Goal: Information Seeking & Learning: Find specific fact

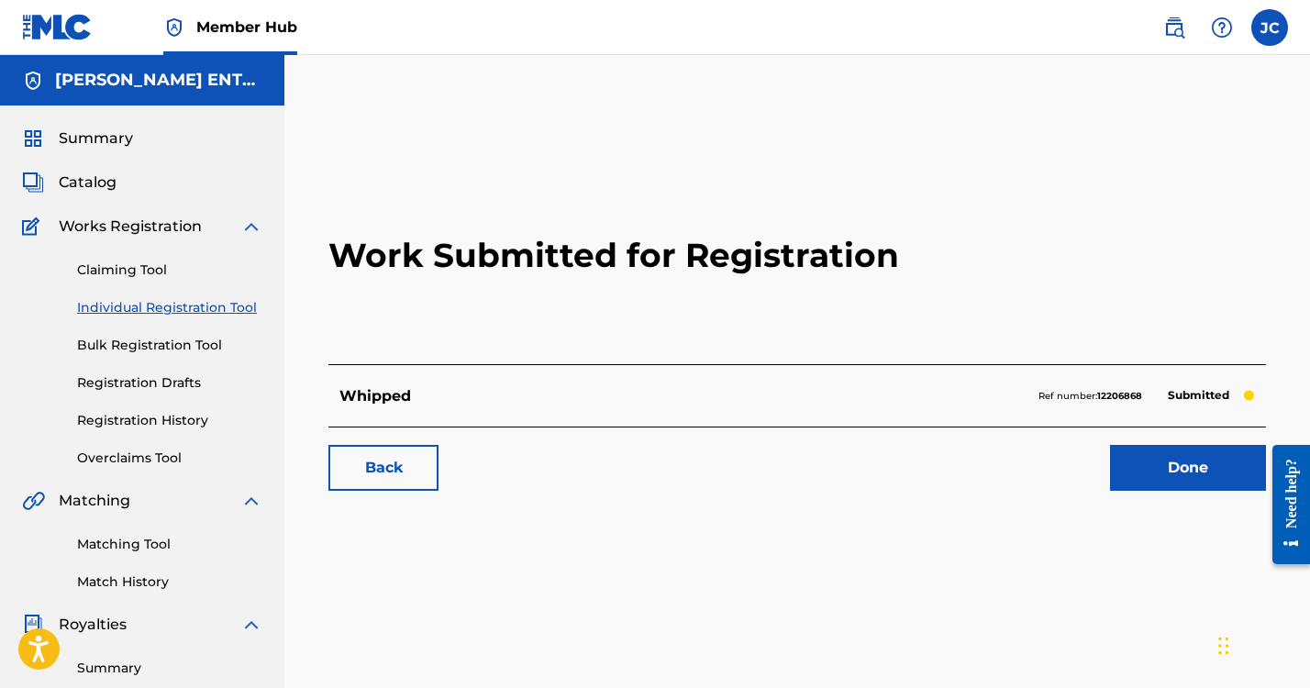
click at [187, 303] on link "Individual Registration Tool" at bounding box center [169, 307] width 185 height 19
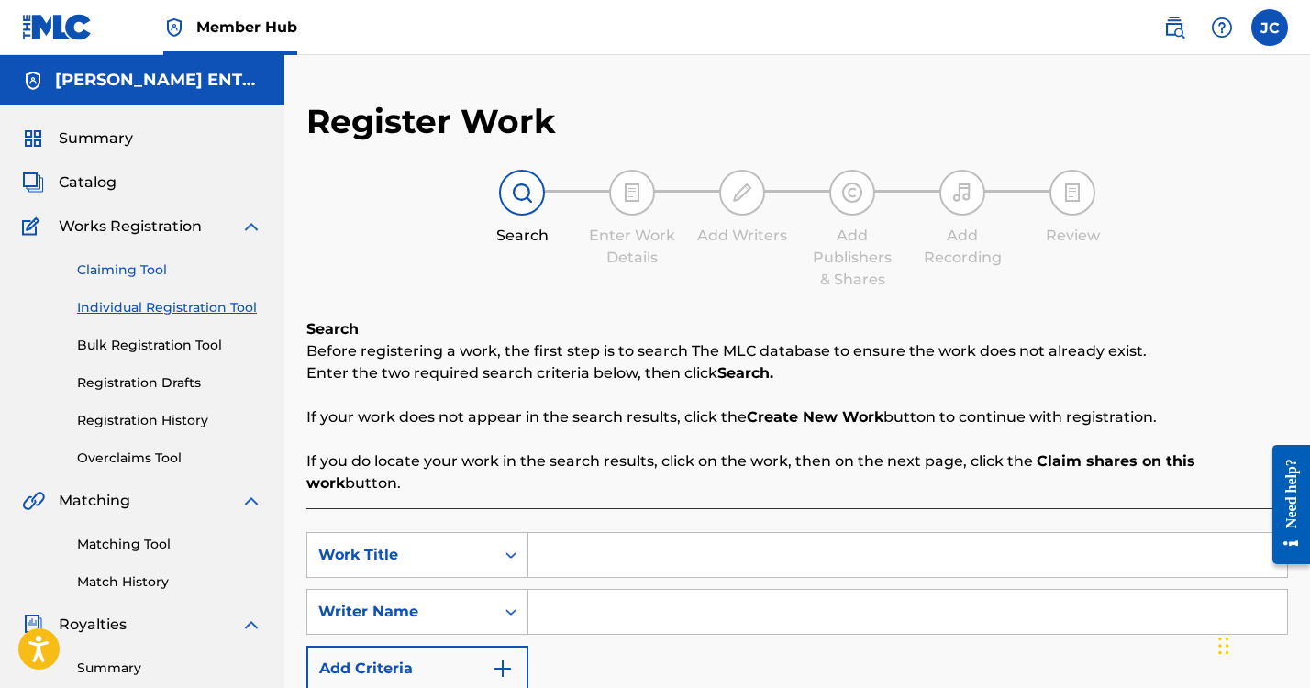
click at [135, 271] on link "Claiming Tool" at bounding box center [169, 269] width 185 height 19
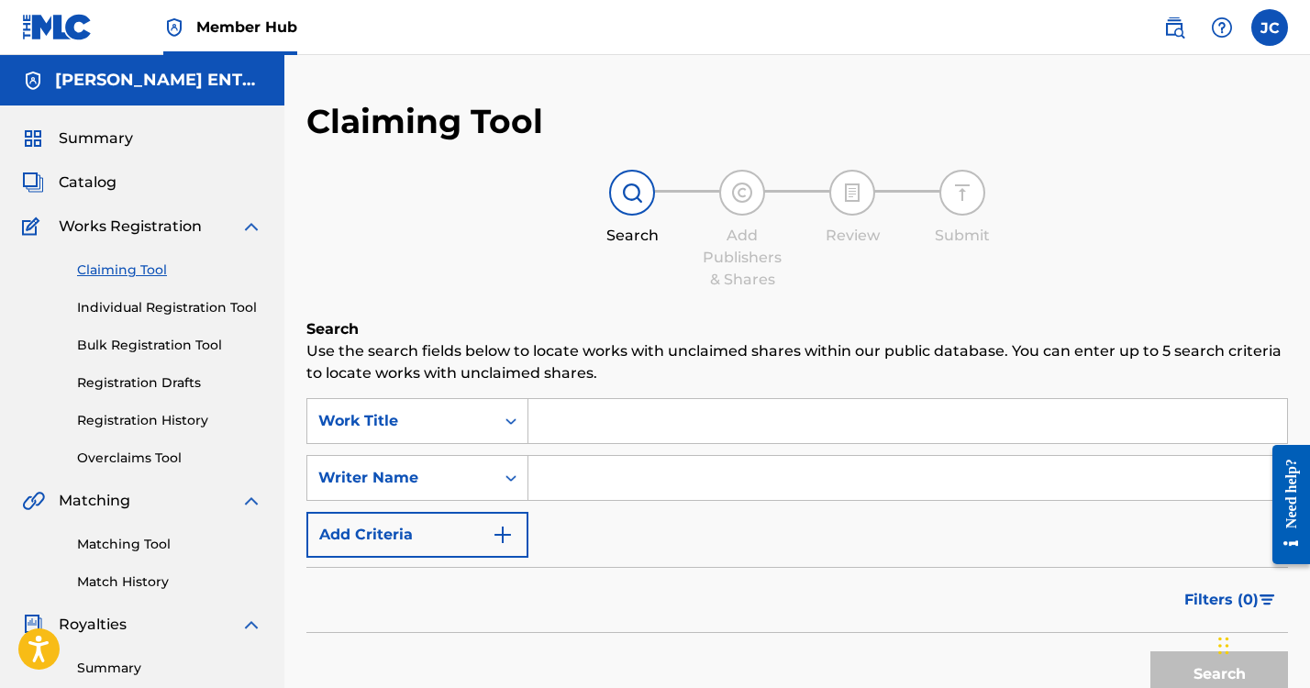
click at [559, 425] on input "Search Form" at bounding box center [907, 421] width 759 height 44
type input "sarcastic [DEMOGRAPHIC_DATA]"
click at [559, 473] on input "Search Form" at bounding box center [907, 478] width 759 height 44
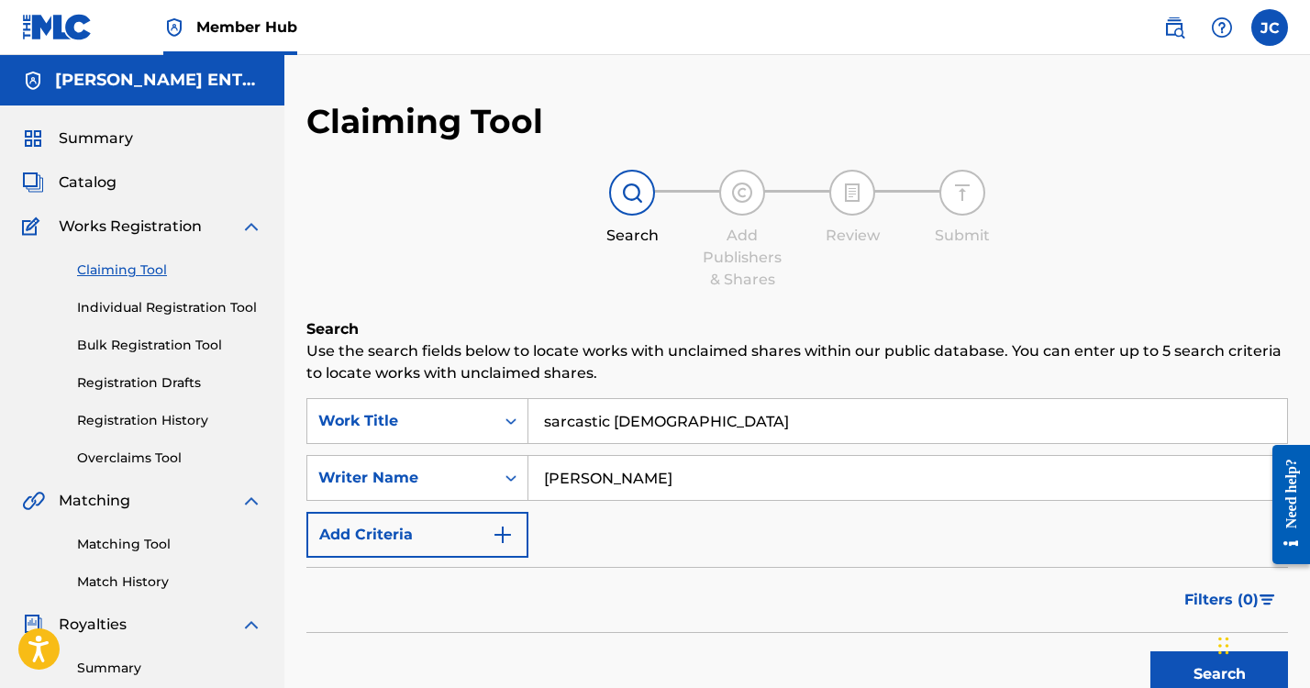
click at [1219, 674] on button "Search" at bounding box center [1219, 674] width 138 height 46
drag, startPoint x: 612, startPoint y: 470, endPoint x: 524, endPoint y: 466, distance: 88.1
click at [528, 467] on input "[PERSON_NAME]" at bounding box center [907, 478] width 759 height 44
type input "s"
click at [1219, 674] on button "Search" at bounding box center [1219, 674] width 138 height 46
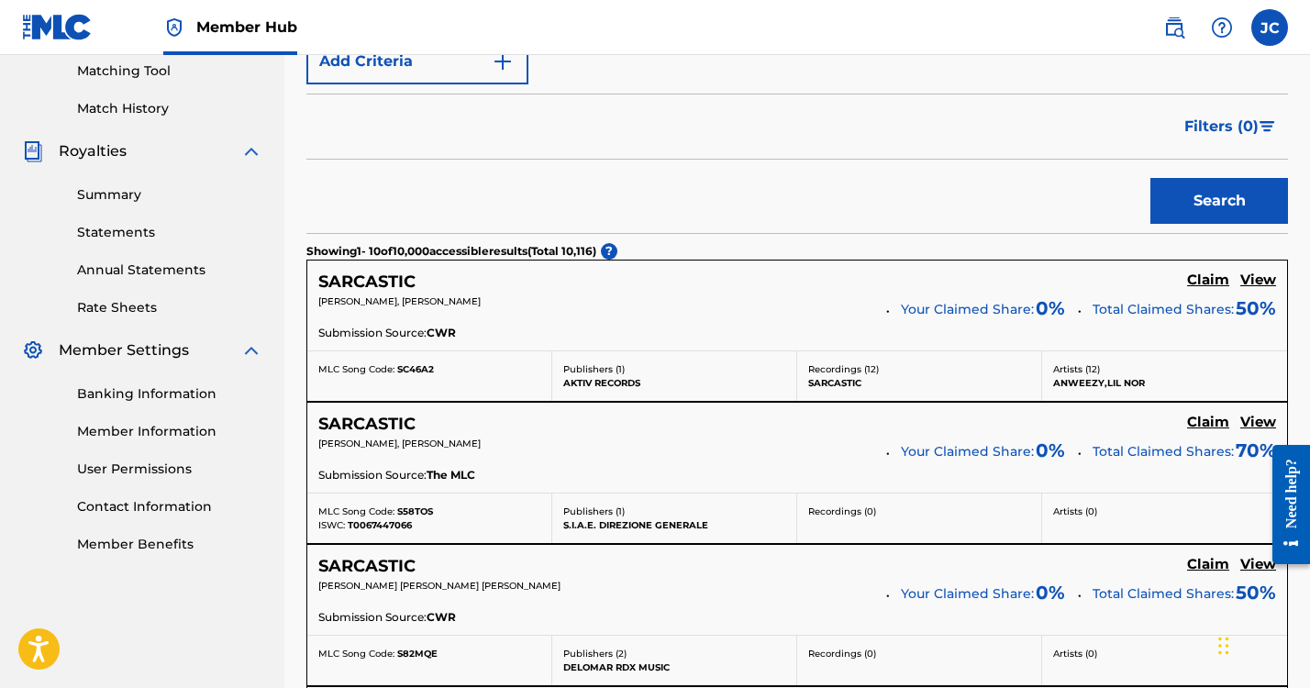
scroll to position [106, 0]
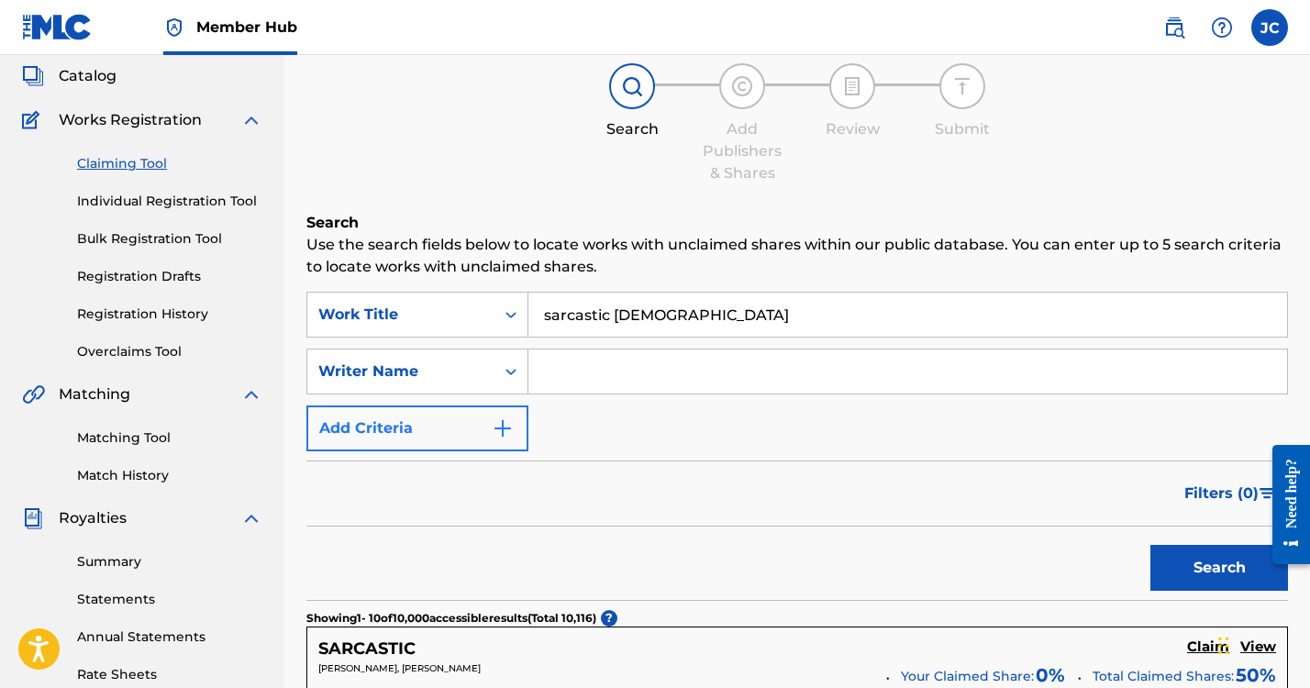
click at [460, 432] on button "Add Criteria" at bounding box center [417, 428] width 222 height 46
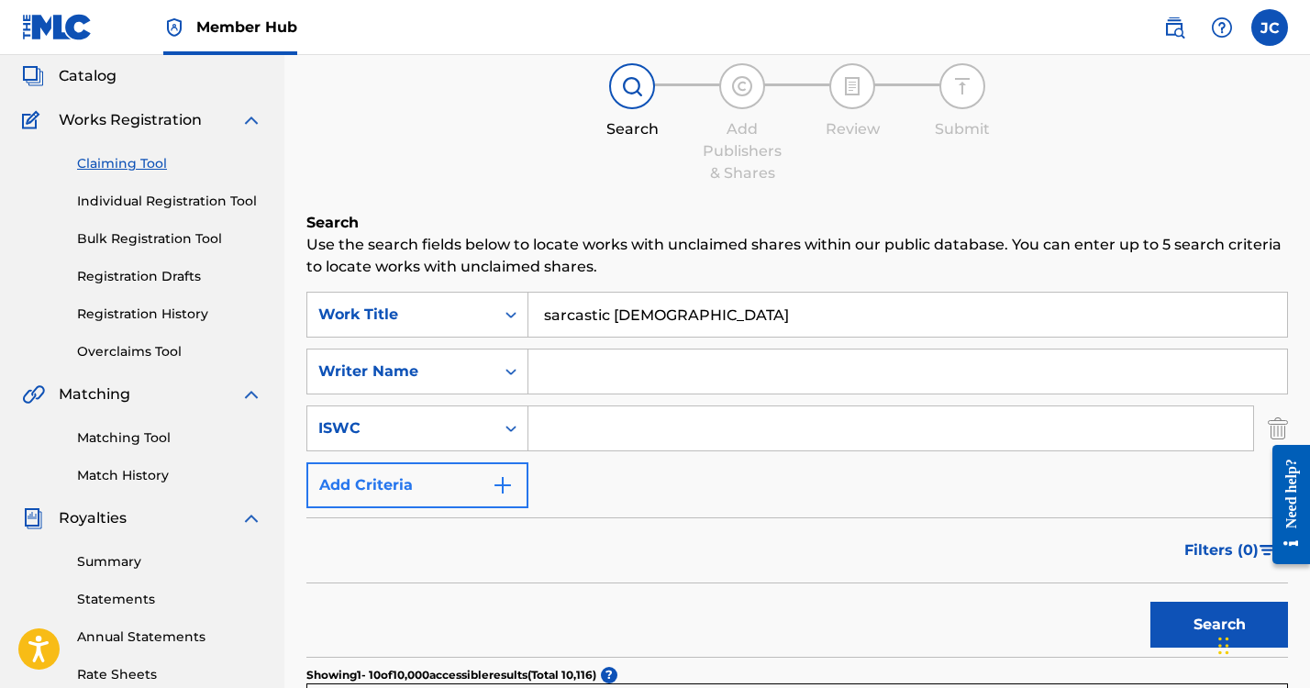
click at [442, 488] on button "Add Criteria" at bounding box center [417, 485] width 222 height 46
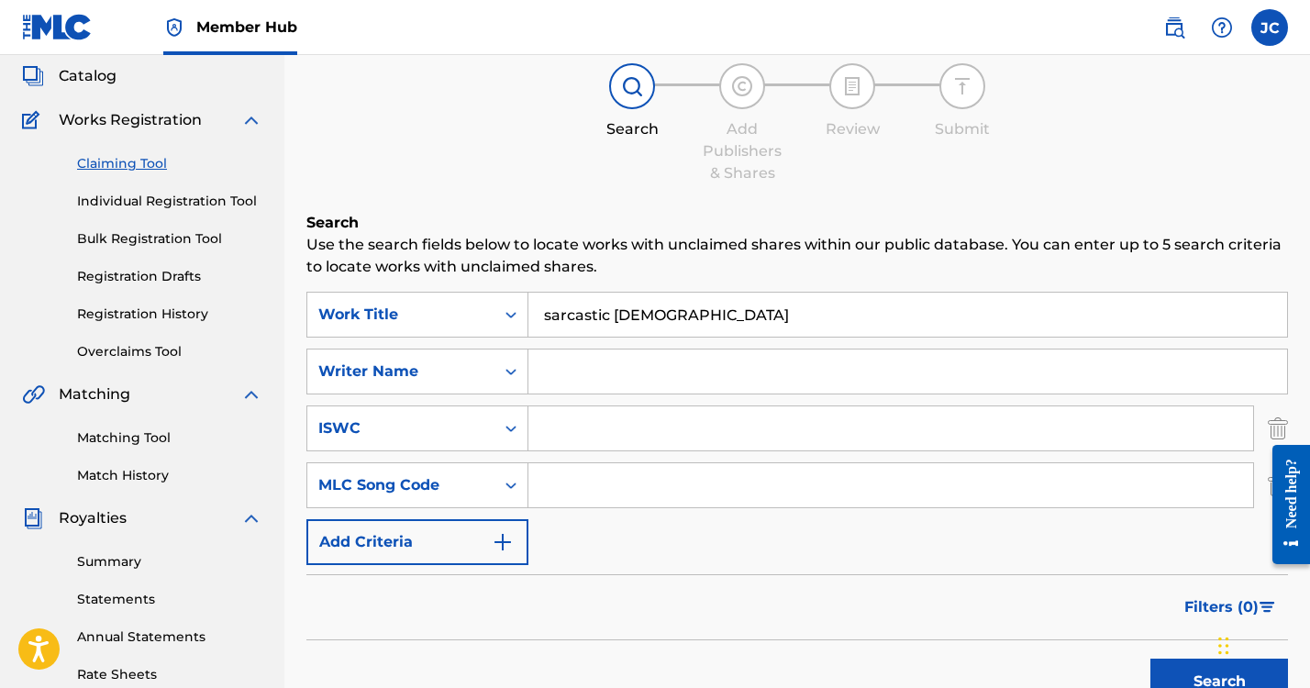
click at [419, 537] on button "Add Criteria" at bounding box center [417, 542] width 222 height 46
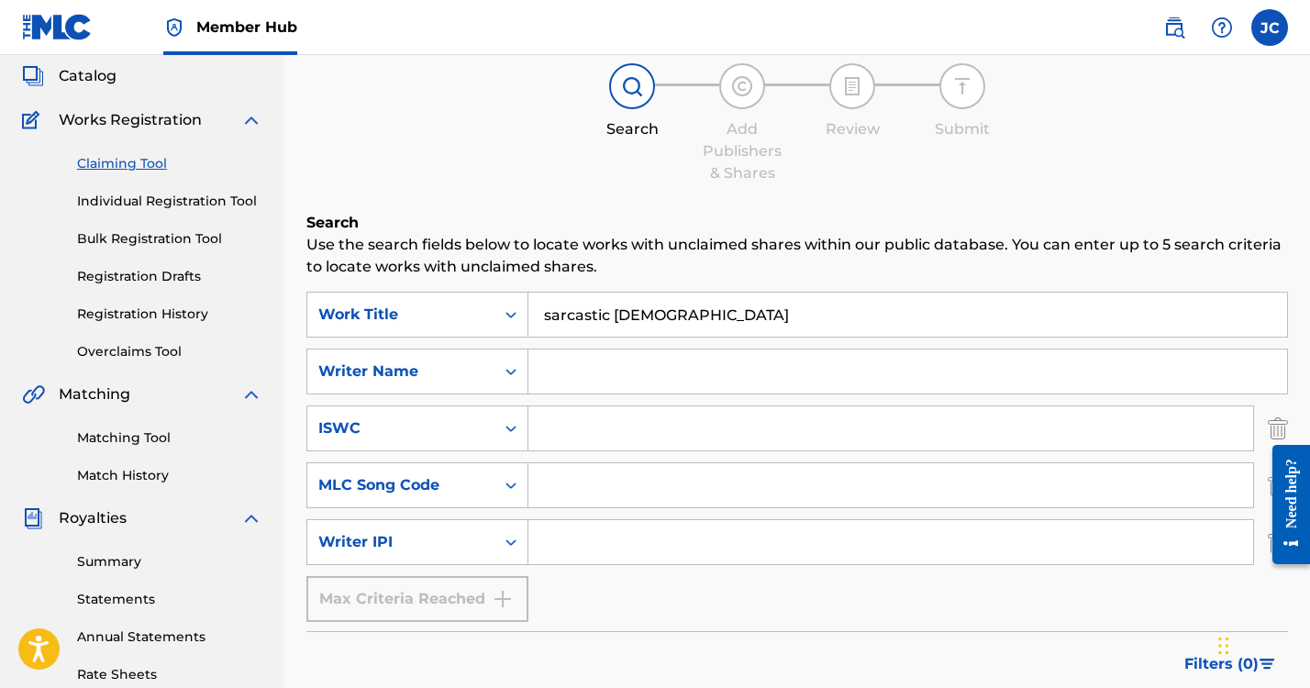
click at [436, 591] on div "Max Criteria Reached" at bounding box center [417, 599] width 222 height 46
click at [566, 373] on input "Search Form" at bounding box center [907, 371] width 759 height 44
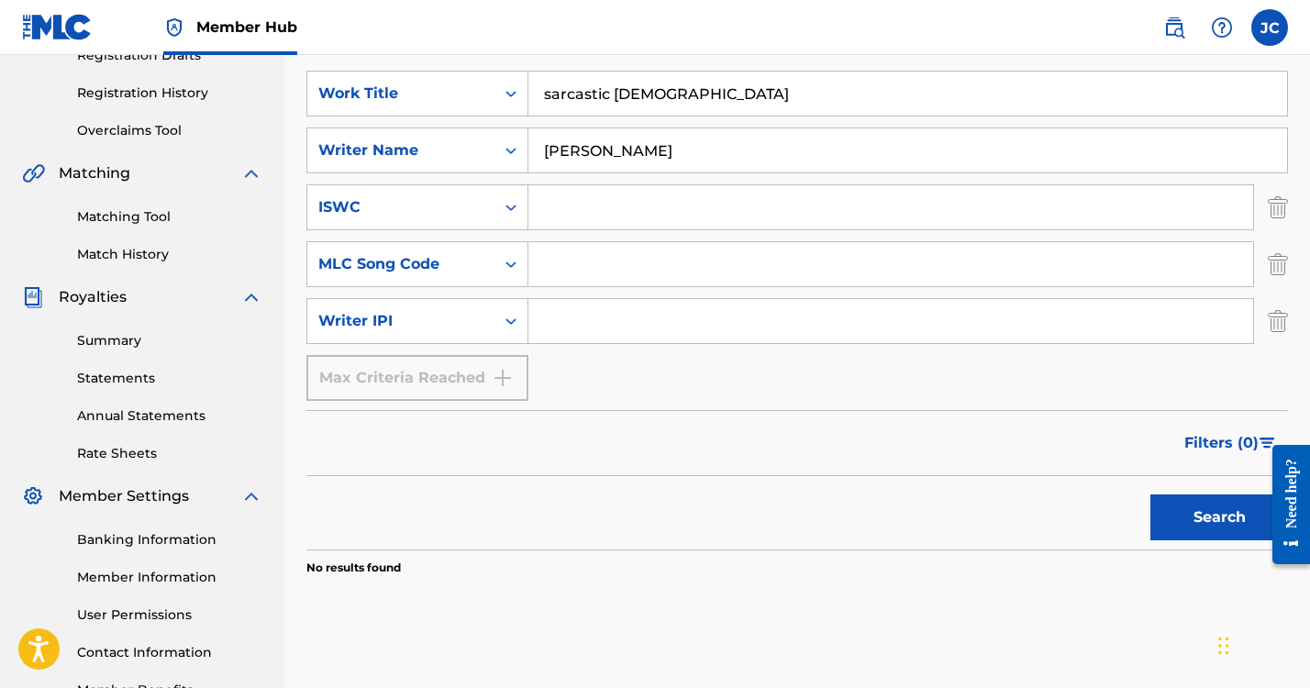
scroll to position [0, 0]
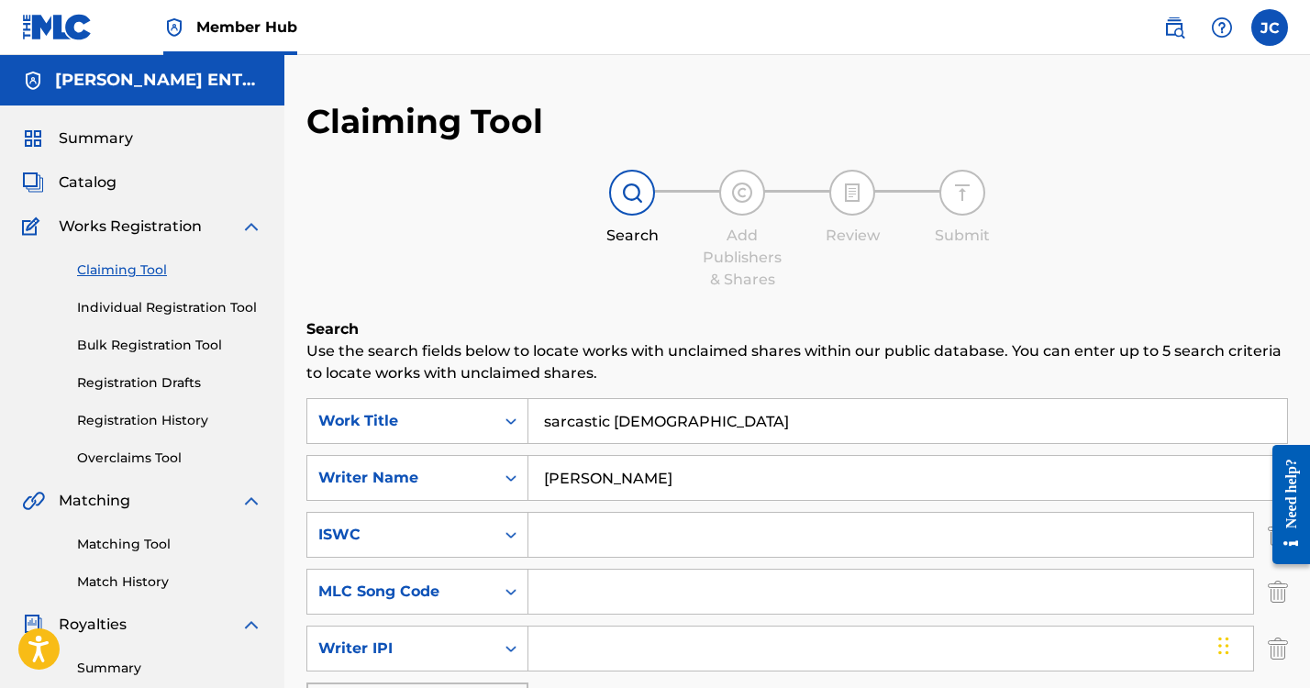
drag, startPoint x: 671, startPoint y: 473, endPoint x: 606, endPoint y: 479, distance: 65.4
click at [606, 479] on input "[PERSON_NAME]" at bounding box center [907, 478] width 759 height 44
type input "[PERSON_NAME]"
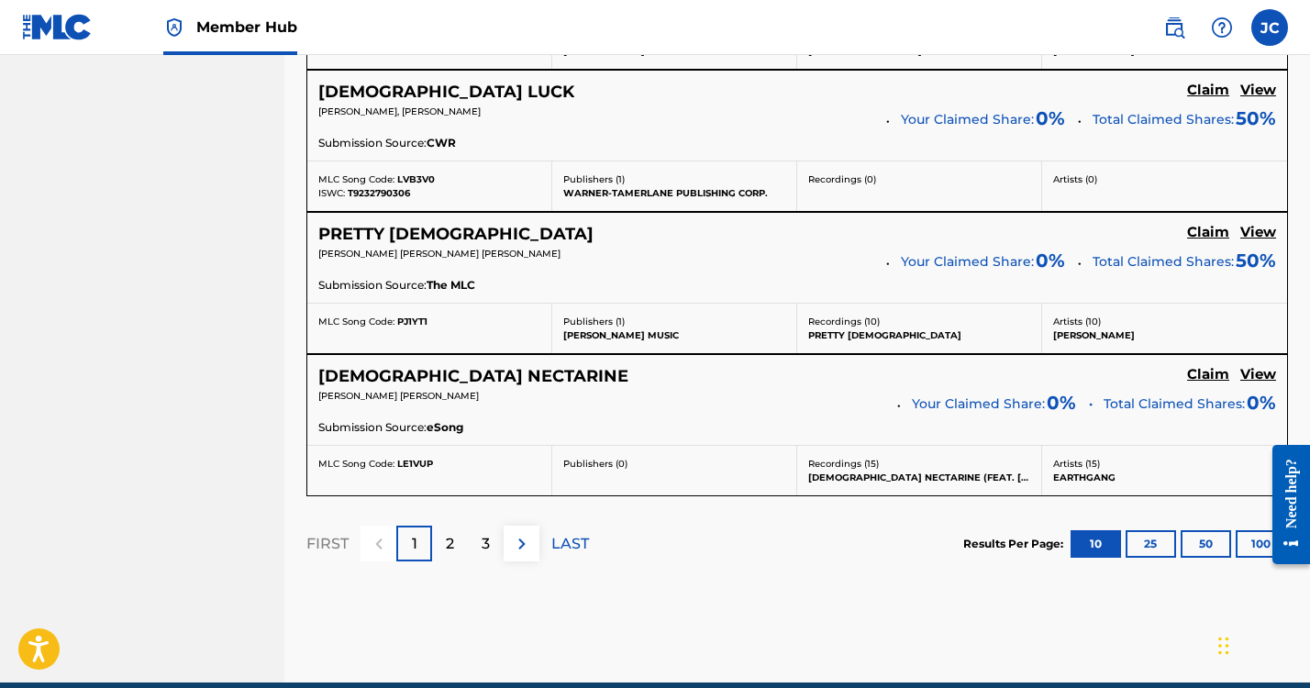
scroll to position [1792, 0]
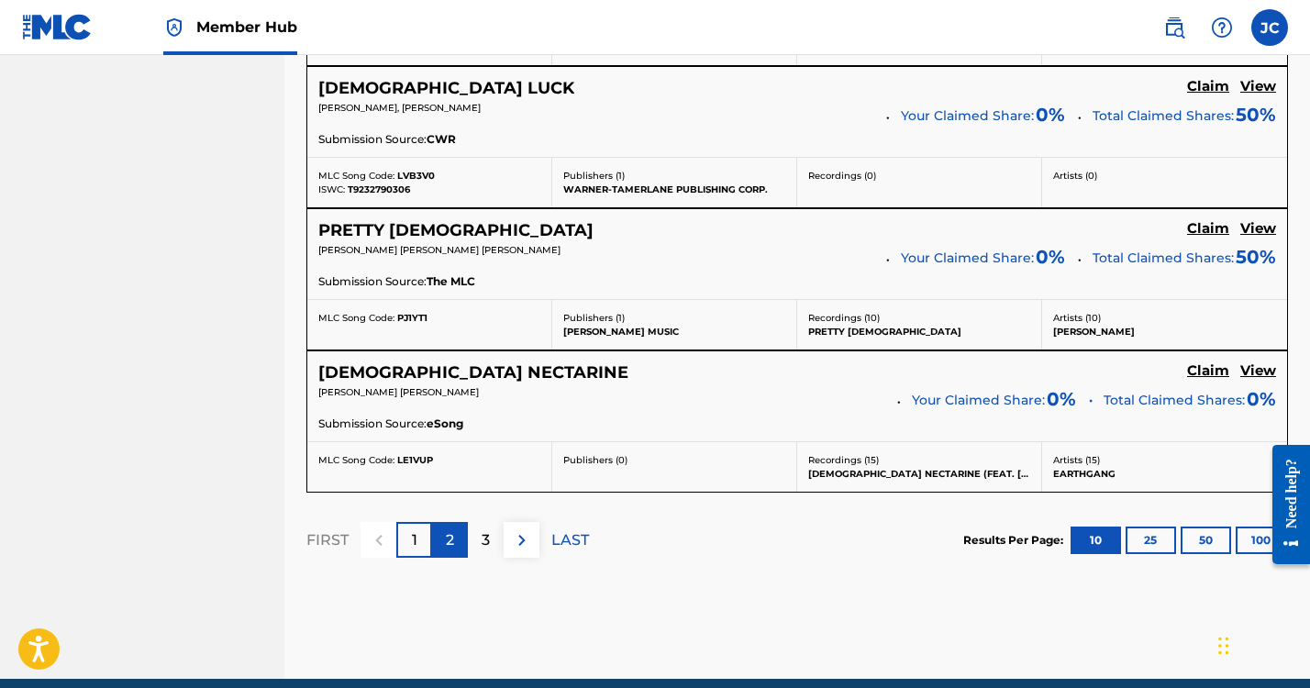
click at [456, 539] on div "2" at bounding box center [450, 540] width 36 height 36
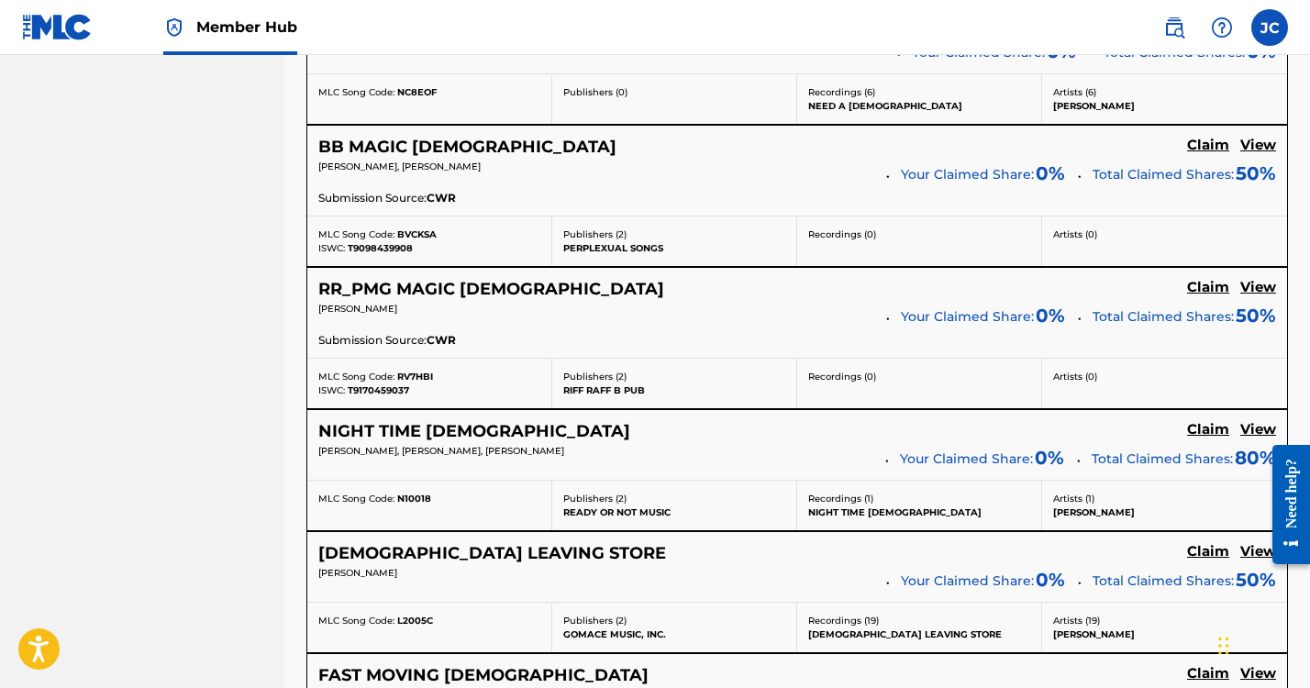
scroll to position [1843, 0]
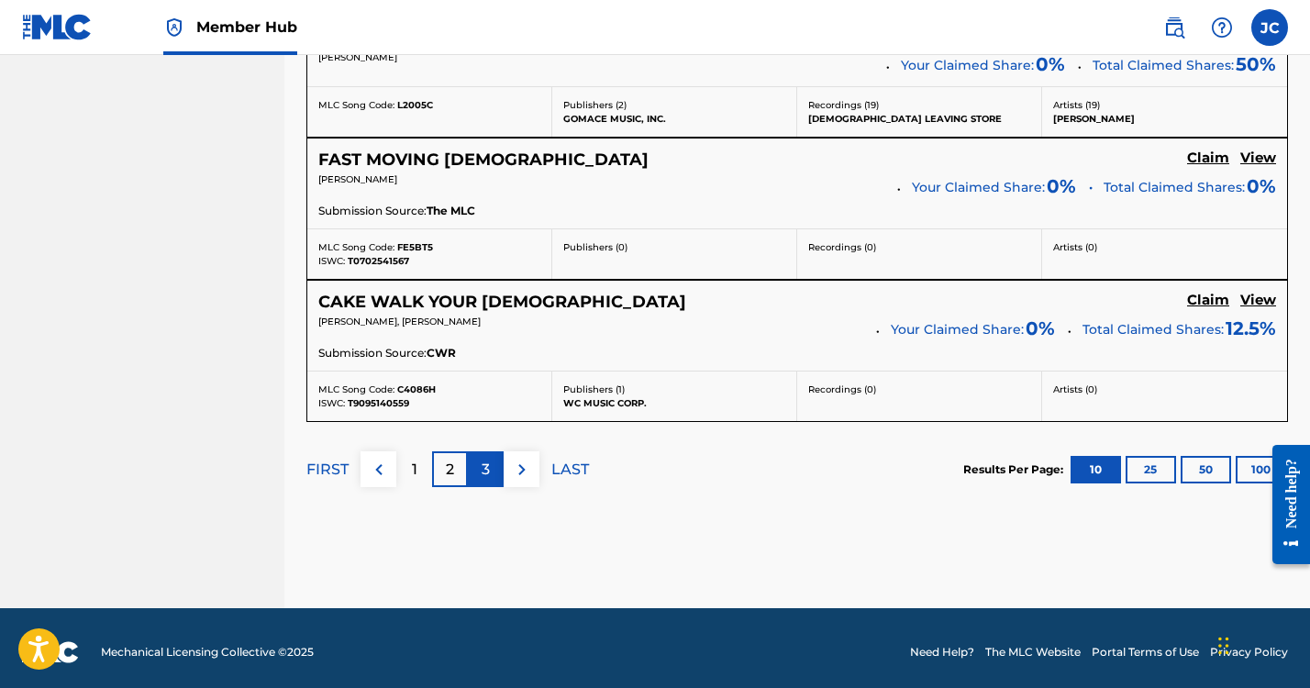
click at [492, 465] on div "3" at bounding box center [486, 469] width 36 height 36
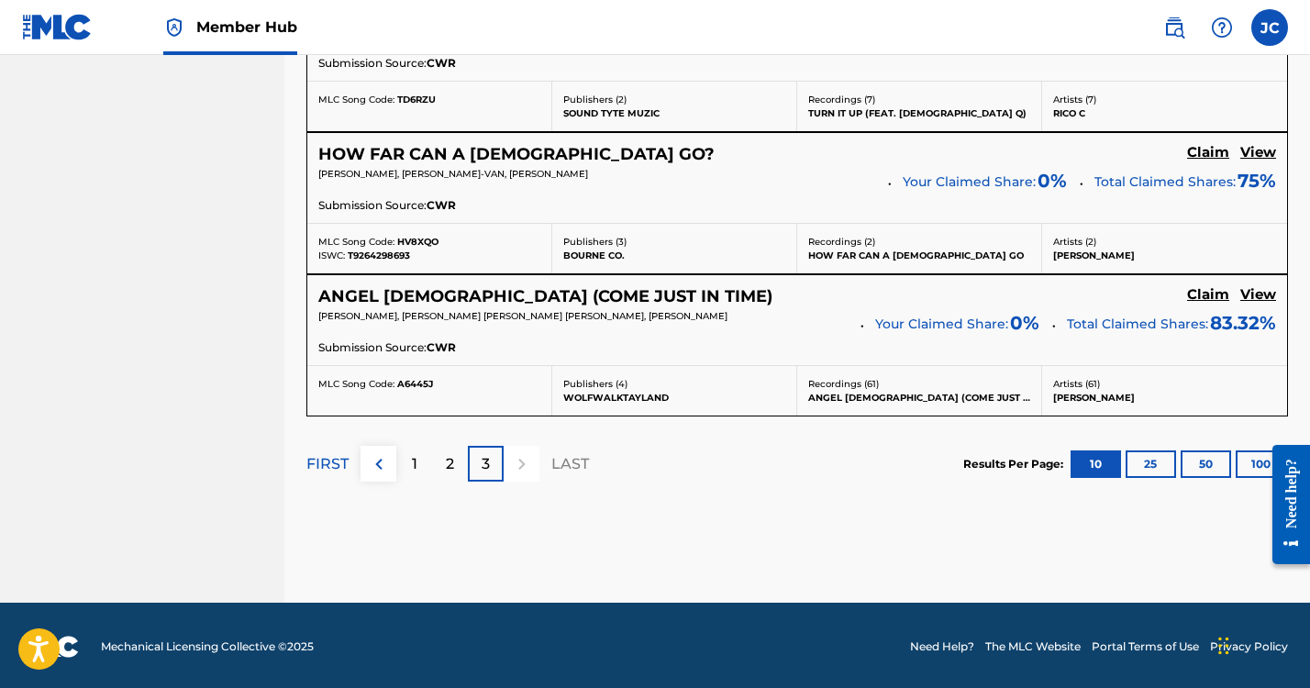
scroll to position [0, 0]
